Goal: Task Accomplishment & Management: Complete application form

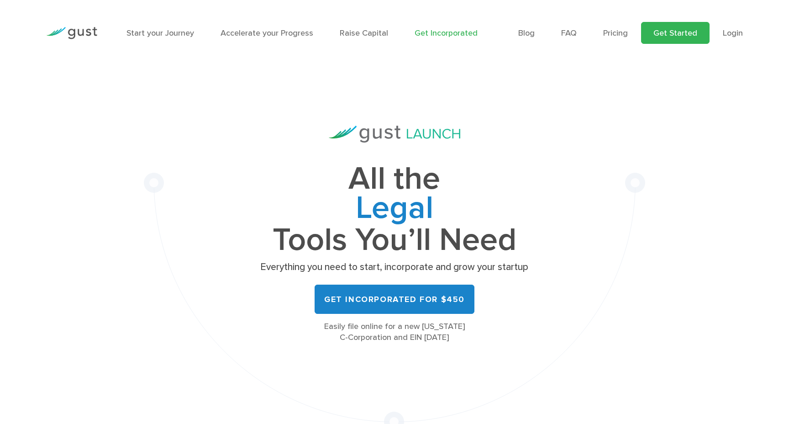
click at [684, 26] on link "Get Started" at bounding box center [675, 33] width 69 height 22
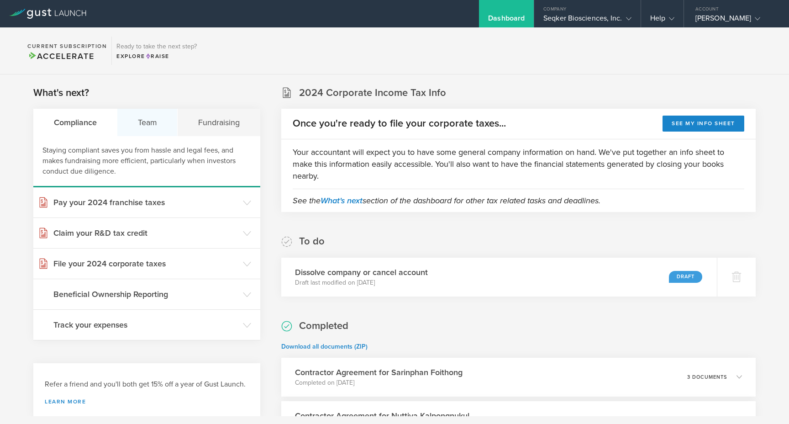
click at [145, 124] on div "Team" at bounding box center [147, 122] width 60 height 27
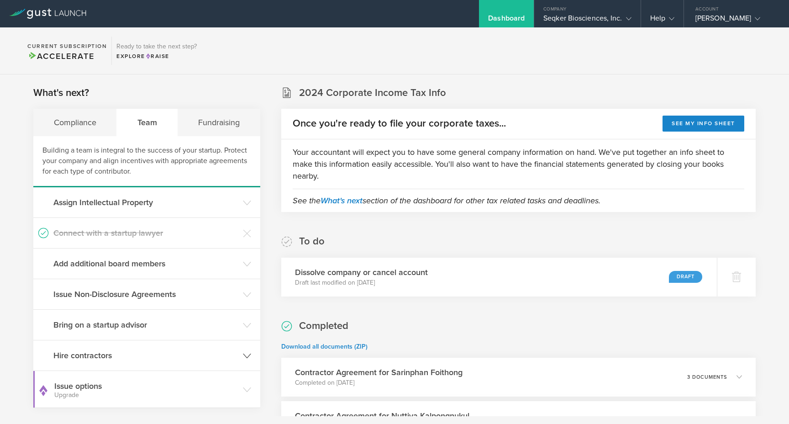
click at [118, 349] on header "Hire contractors" at bounding box center [146, 355] width 227 height 30
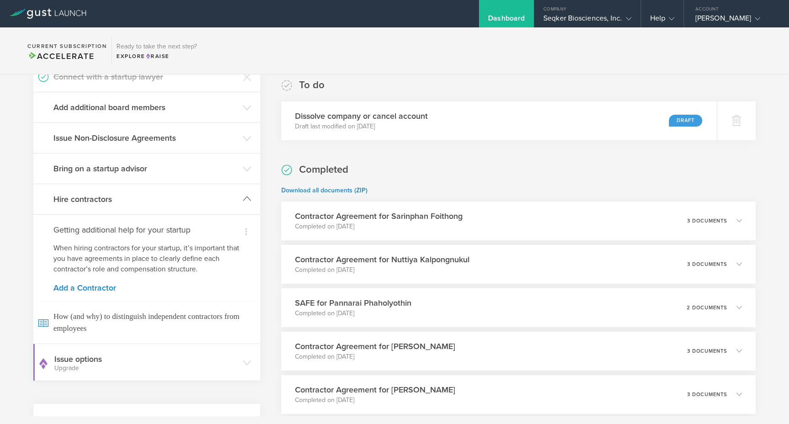
scroll to position [169, 0]
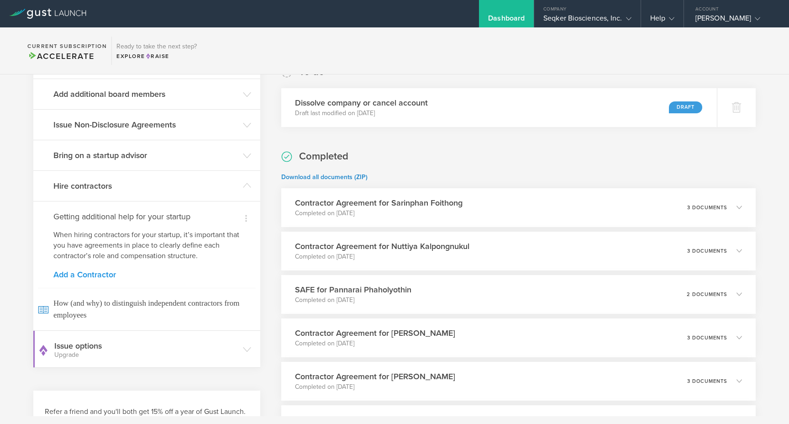
click at [106, 274] on link "Add a Contractor" at bounding box center [146, 274] width 187 height 8
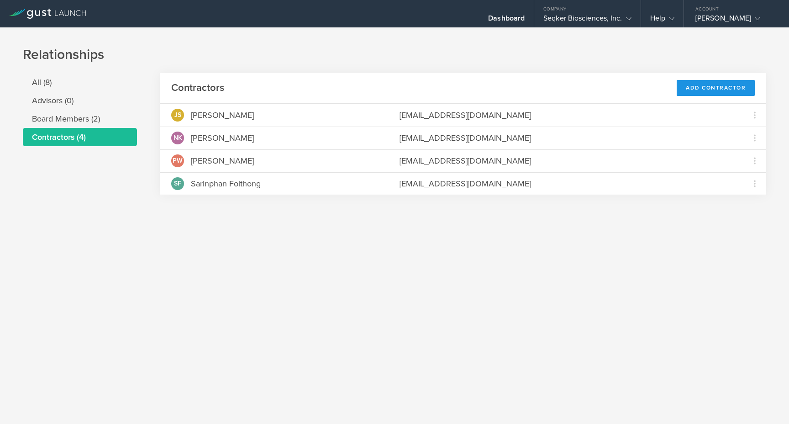
click at [720, 95] on div "Add Contractor" at bounding box center [716, 88] width 78 height 16
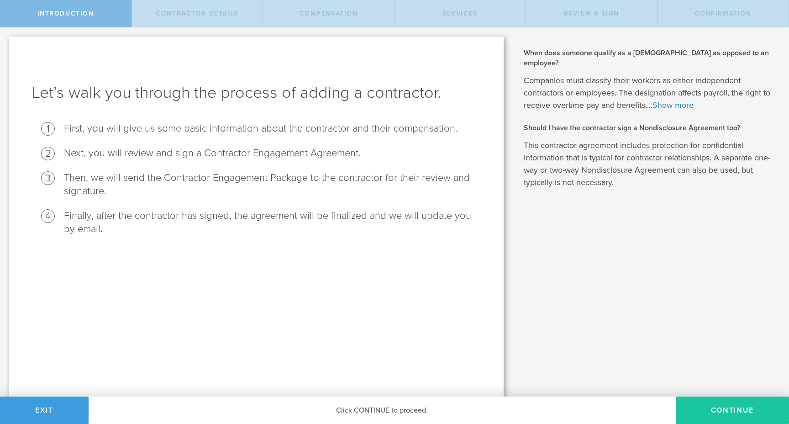
click at [730, 415] on button "Continue" at bounding box center [732, 409] width 113 height 27
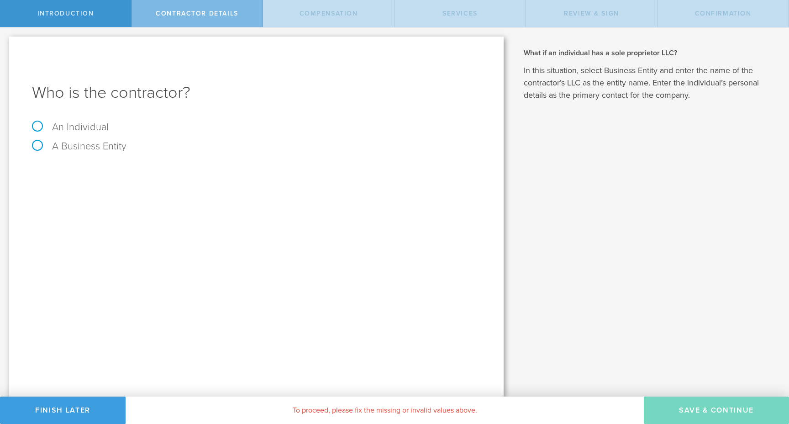
click at [92, 121] on label "An Individual" at bounding box center [70, 127] width 77 height 12
click at [6, 42] on input "An Individual" at bounding box center [3, 34] width 6 height 15
radio input "true"
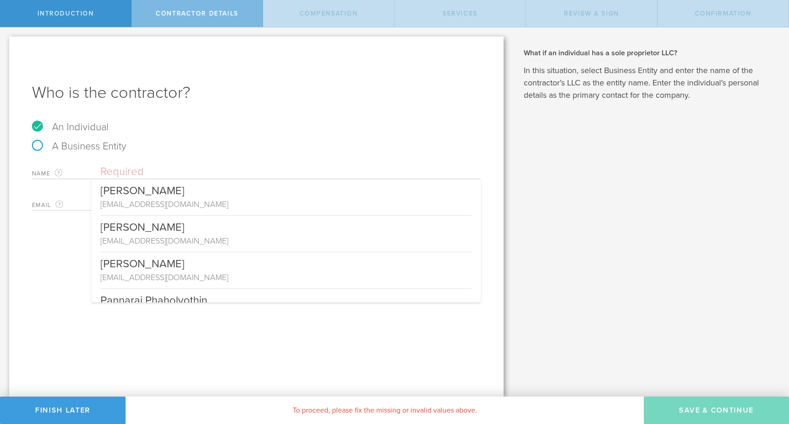
click at [126, 166] on input "text" at bounding box center [290, 172] width 380 height 14
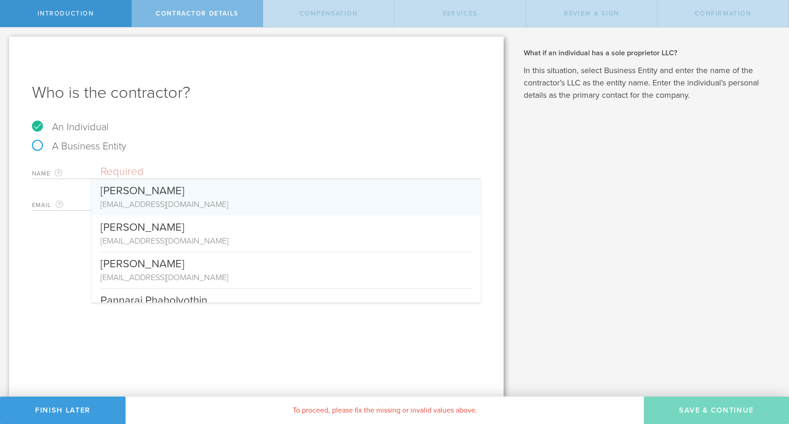
click at [59, 223] on div "Who is the contractor? An Individual A Business Entity Name The first and last …" at bounding box center [256, 217] width 495 height 360
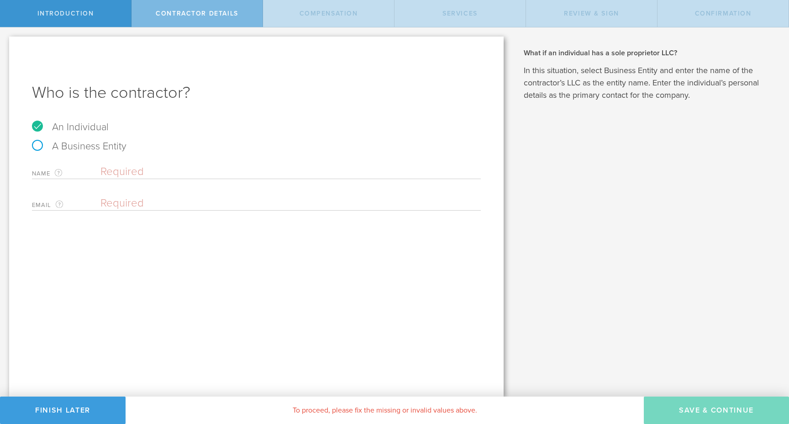
click at [138, 175] on input "text" at bounding box center [290, 172] width 380 height 14
